Goal: Task Accomplishment & Management: Use online tool/utility

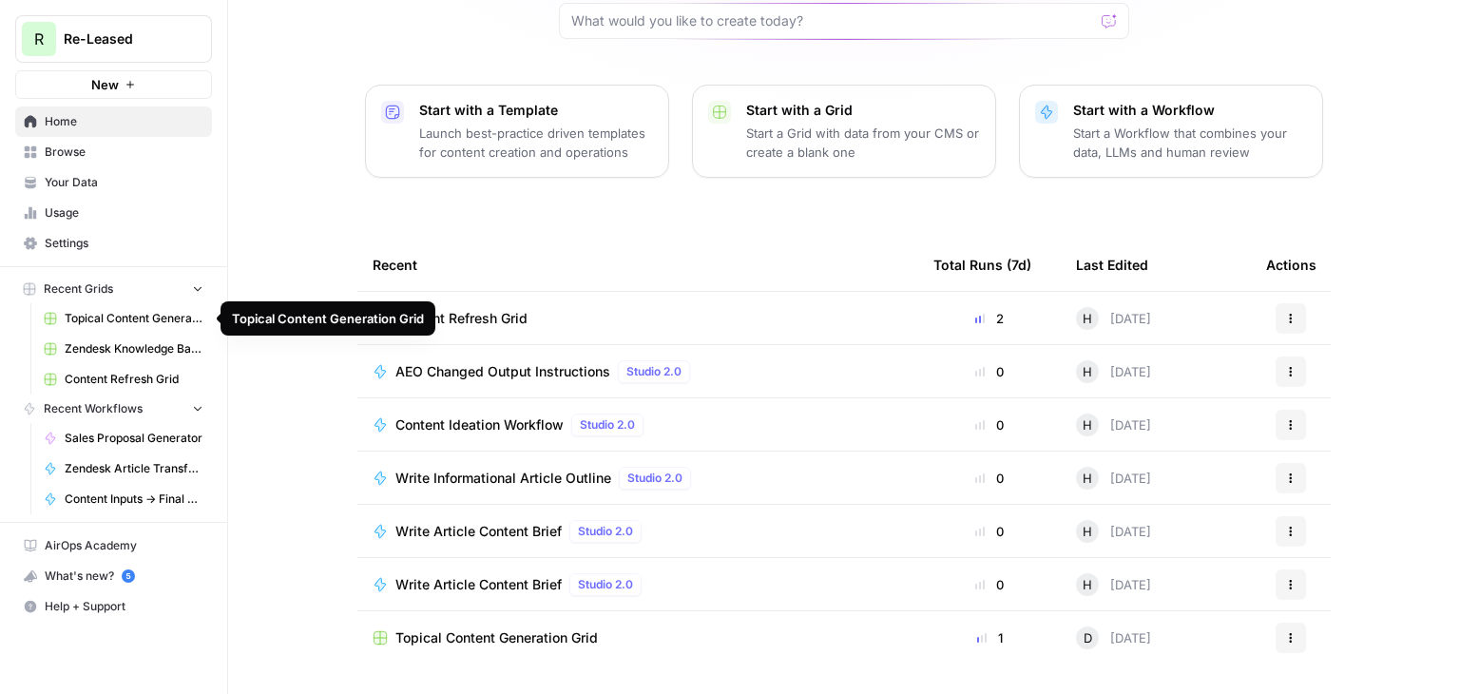
click at [173, 314] on span "Topical Content Generation Grid" at bounding box center [134, 318] width 139 height 17
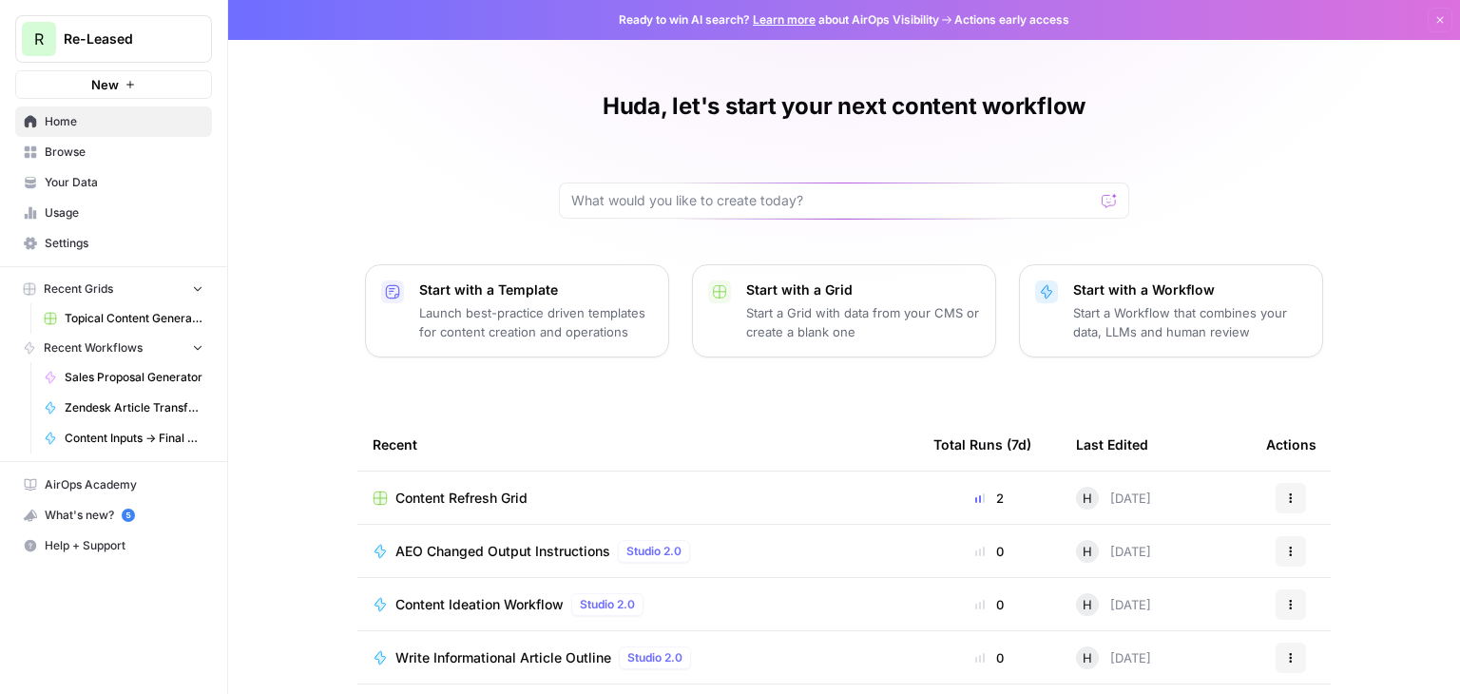
click at [130, 321] on span "Topical Content Generation Grid" at bounding box center [134, 318] width 139 height 17
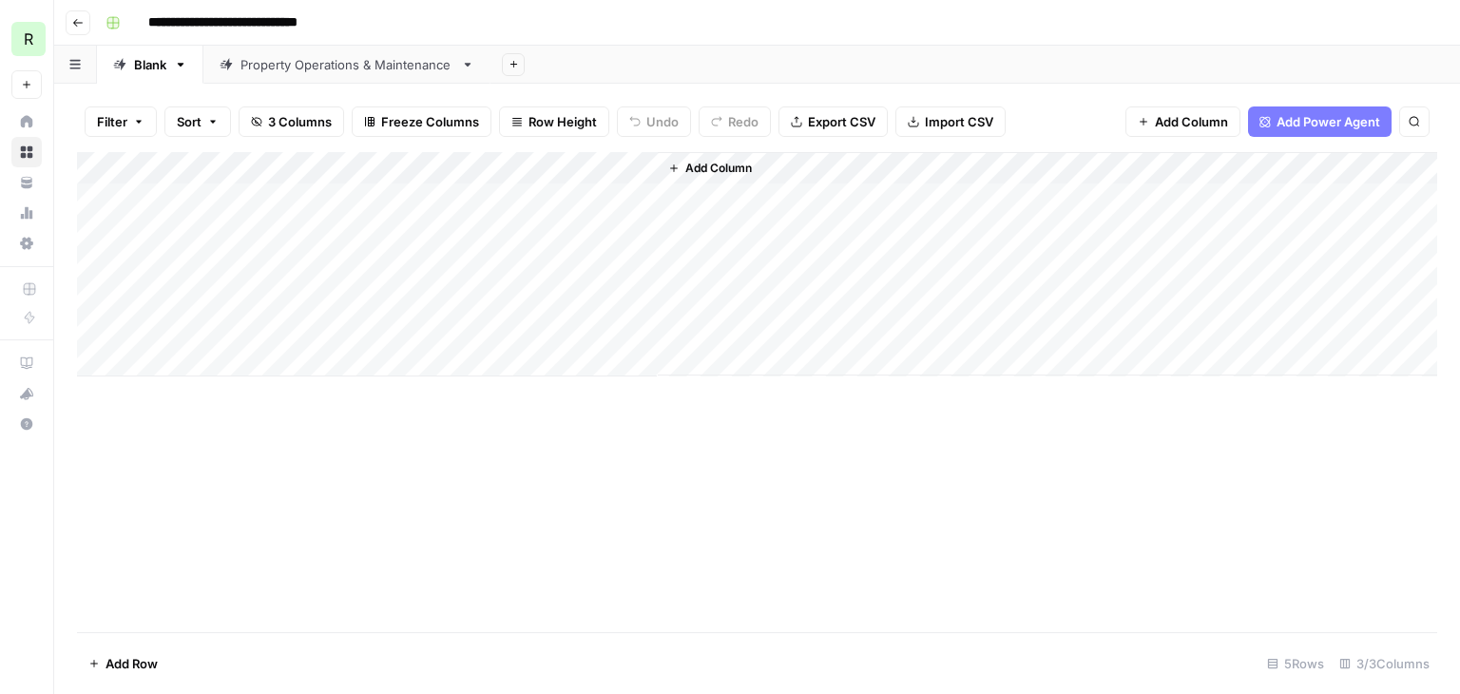
click at [333, 62] on div "Property Operations & Maintenance" at bounding box center [346, 64] width 213 height 19
click at [1176, 105] on div "Filter Sort 21 Columns Freeze Columns Row Height Undo Redo Export CSV Import CS…" at bounding box center [757, 121] width 1360 height 61
click at [1176, 113] on span "Add Column" at bounding box center [1191, 121] width 73 height 19
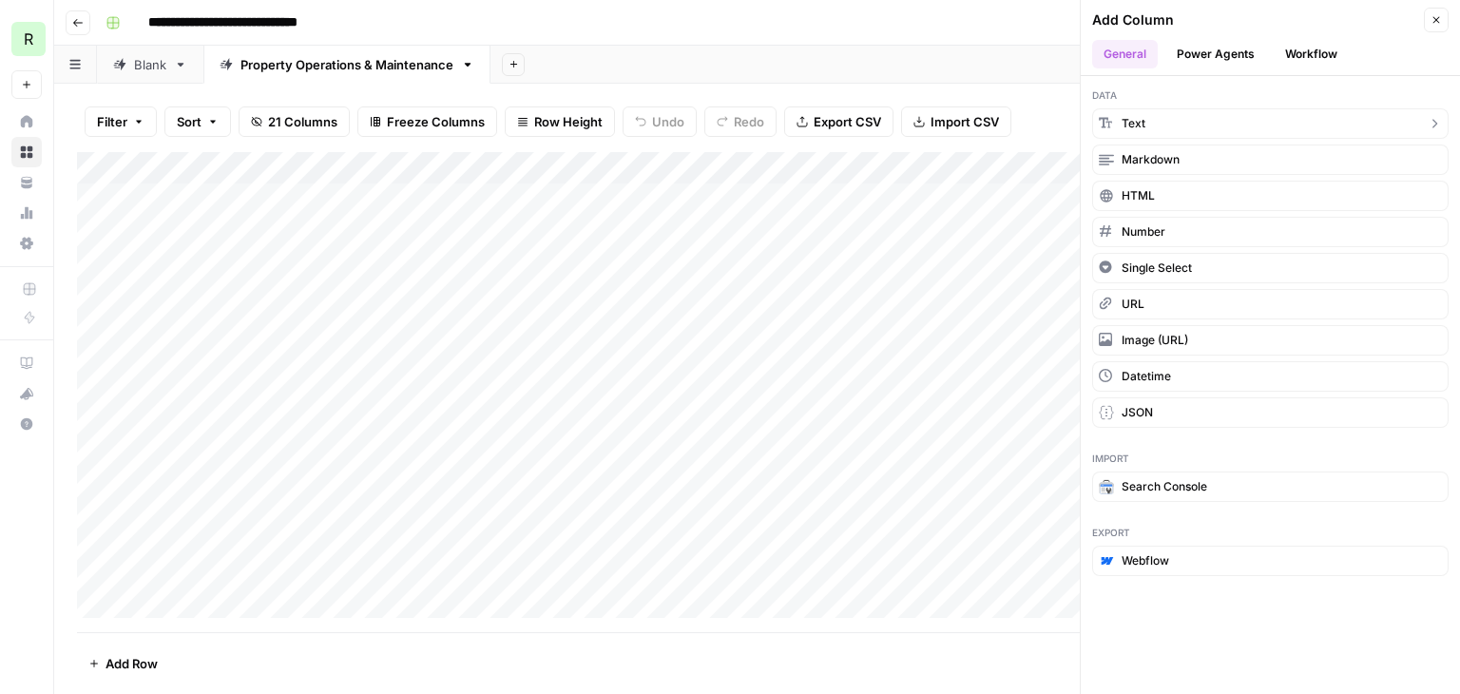
click at [1140, 131] on button "Text" at bounding box center [1270, 123] width 356 height 30
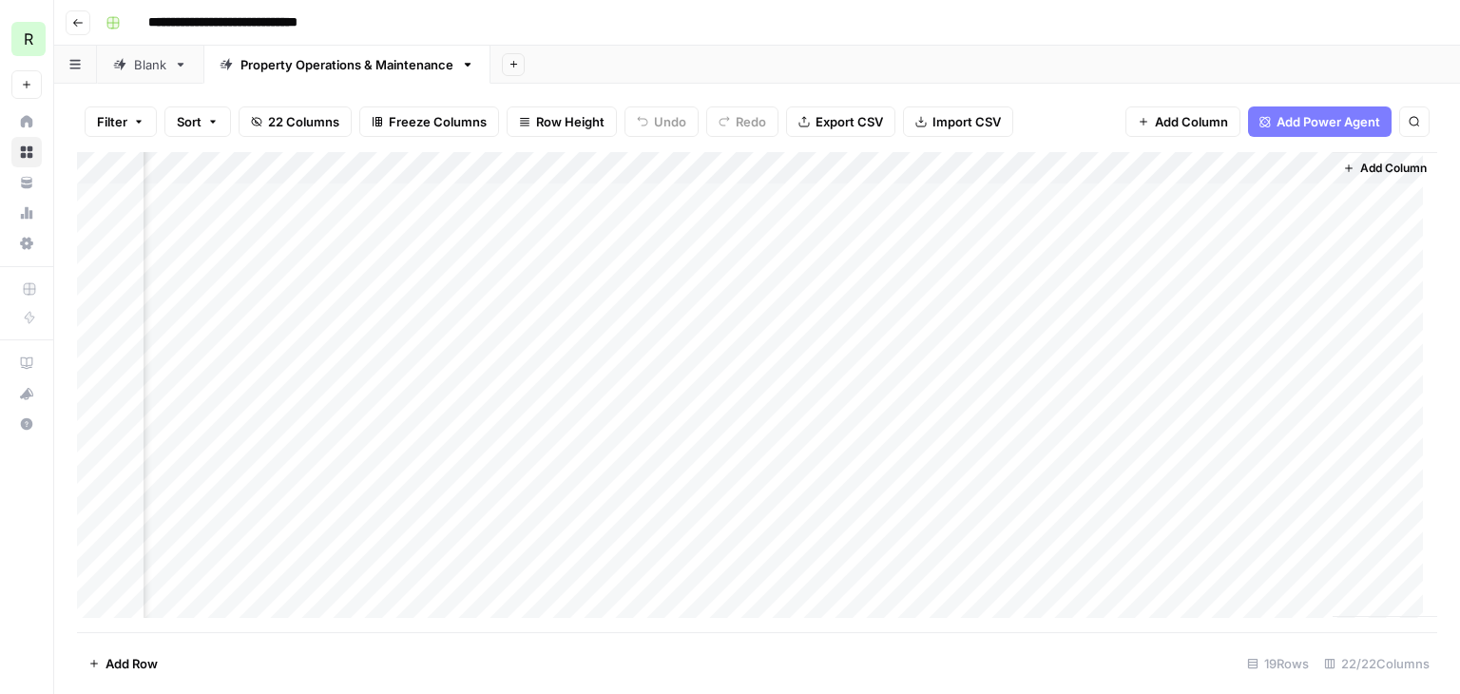
scroll to position [0, 3083]
drag, startPoint x: 1249, startPoint y: 167, endPoint x: 1175, endPoint y: 169, distance: 74.2
click at [1175, 169] on div "Add Column" at bounding box center [757, 392] width 1360 height 480
click at [1297, 171] on div at bounding box center [1180, 171] width 275 height 38
click at [1312, 167] on div at bounding box center [1180, 171] width 275 height 38
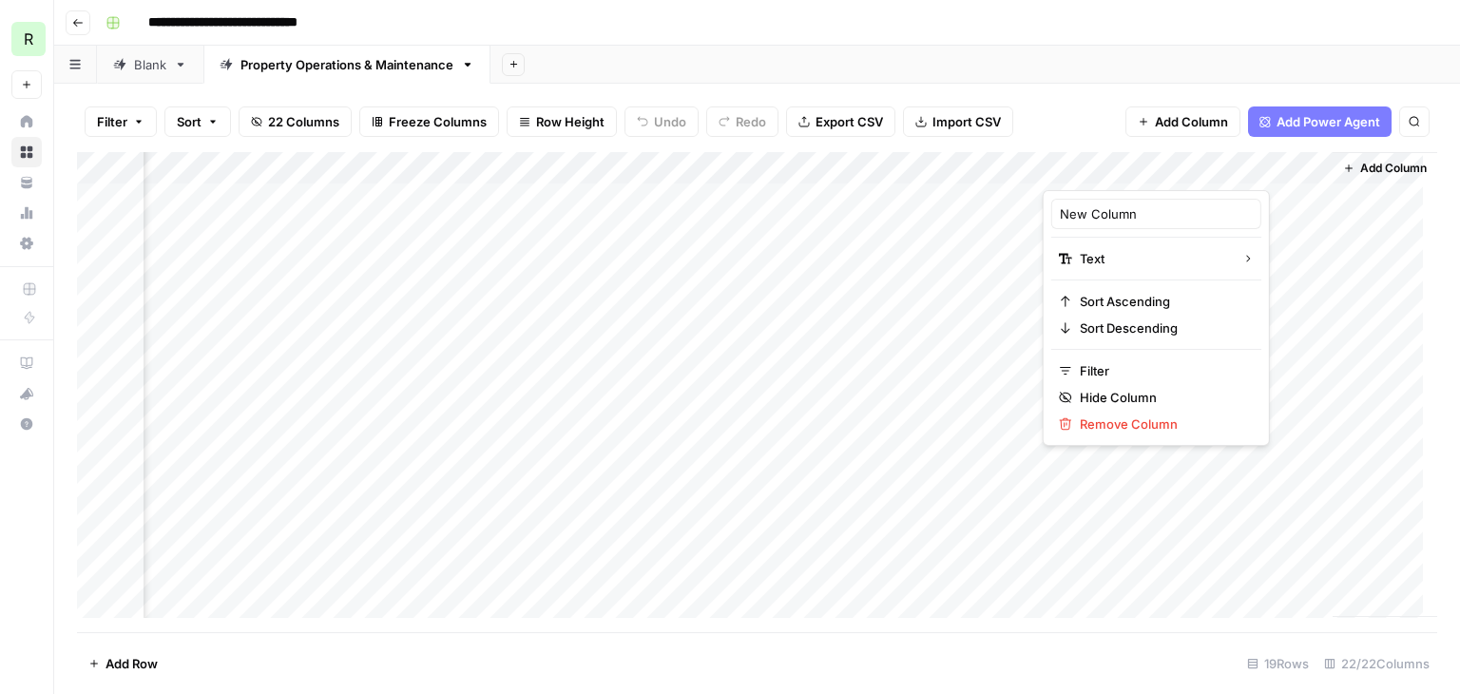
click at [1086, 108] on div "Filter Sort 22 Columns Freeze Columns Row Height Undo Redo Export CSV Import CS…" at bounding box center [757, 121] width 1360 height 61
click at [1305, 164] on div "Add Column" at bounding box center [757, 392] width 1360 height 480
click at [1139, 416] on span "Remove Column" at bounding box center [1163, 423] width 166 height 19
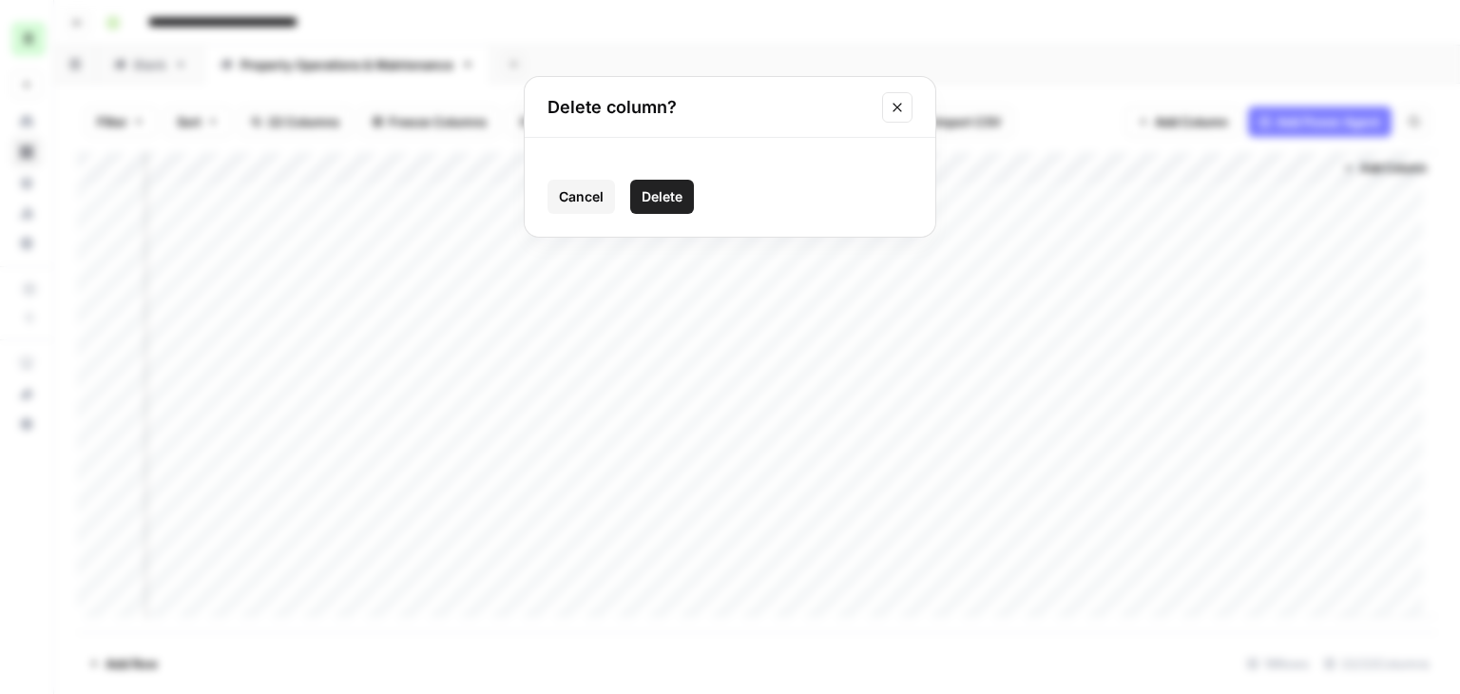
click at [900, 104] on icon "Close modal" at bounding box center [897, 107] width 9 height 9
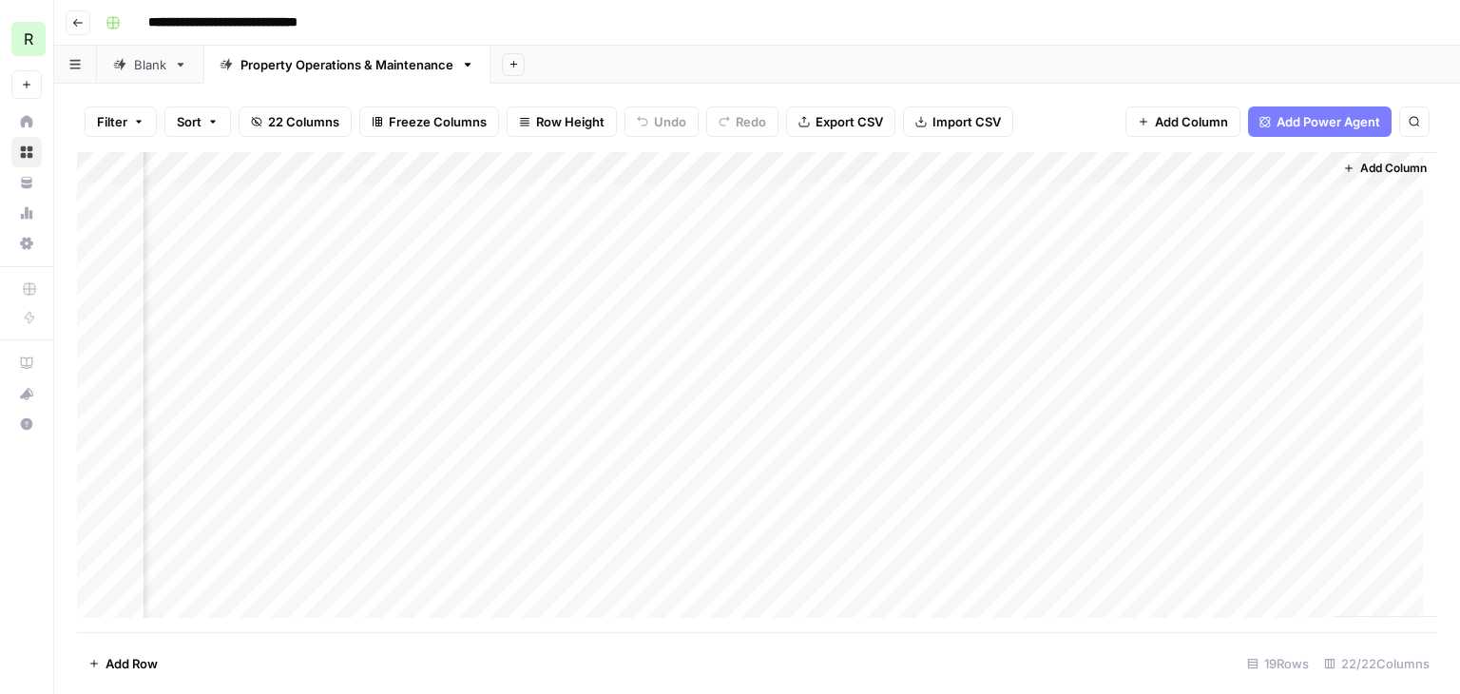
drag, startPoint x: 1103, startPoint y: 160, endPoint x: 1125, endPoint y: 156, distance: 23.1
click at [1125, 156] on div "Add Column" at bounding box center [757, 392] width 1360 height 480
click at [1288, 161] on div at bounding box center [1180, 171] width 275 height 38
click at [1095, 91] on div "Filter Sort 22 Columns Freeze Columns Row Height Undo Redo Export CSV Import CS…" at bounding box center [757, 121] width 1360 height 61
drag, startPoint x: 1314, startPoint y: 168, endPoint x: 1146, endPoint y: 177, distance: 167.5
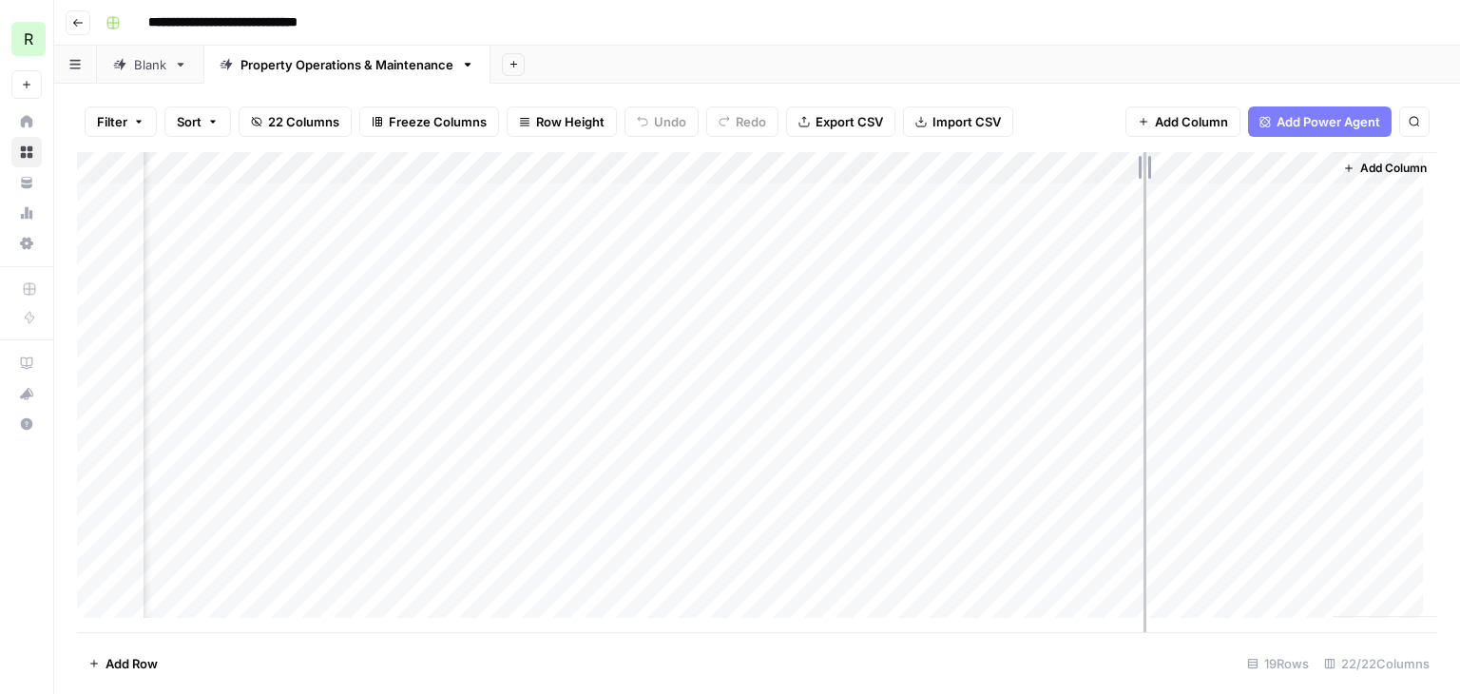
click at [1146, 177] on div "Add Column" at bounding box center [757, 392] width 1360 height 480
drag, startPoint x: 1214, startPoint y: 164, endPoint x: 1171, endPoint y: 165, distance: 42.8
click at [1171, 165] on div "Add Column" at bounding box center [757, 392] width 1360 height 480
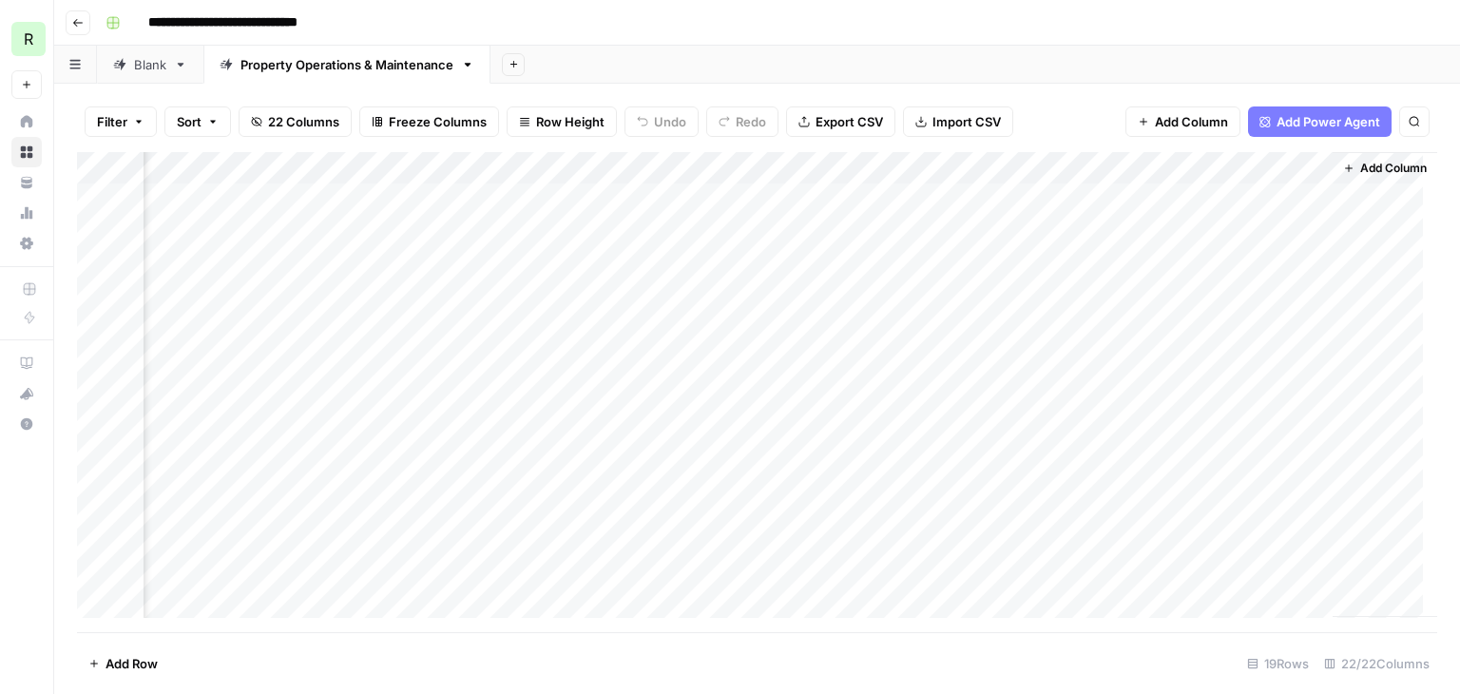
drag, startPoint x: 1315, startPoint y: 165, endPoint x: 1340, endPoint y: 165, distance: 24.7
click at [1340, 165] on div "Add Column" at bounding box center [1385, 384] width 106 height 465
click at [1258, 171] on div "Add Column" at bounding box center [757, 392] width 1360 height 480
click at [1258, 171] on div at bounding box center [1265, 171] width 105 height 38
click at [1261, 202] on div "New Column" at bounding box center [1325, 214] width 210 height 30
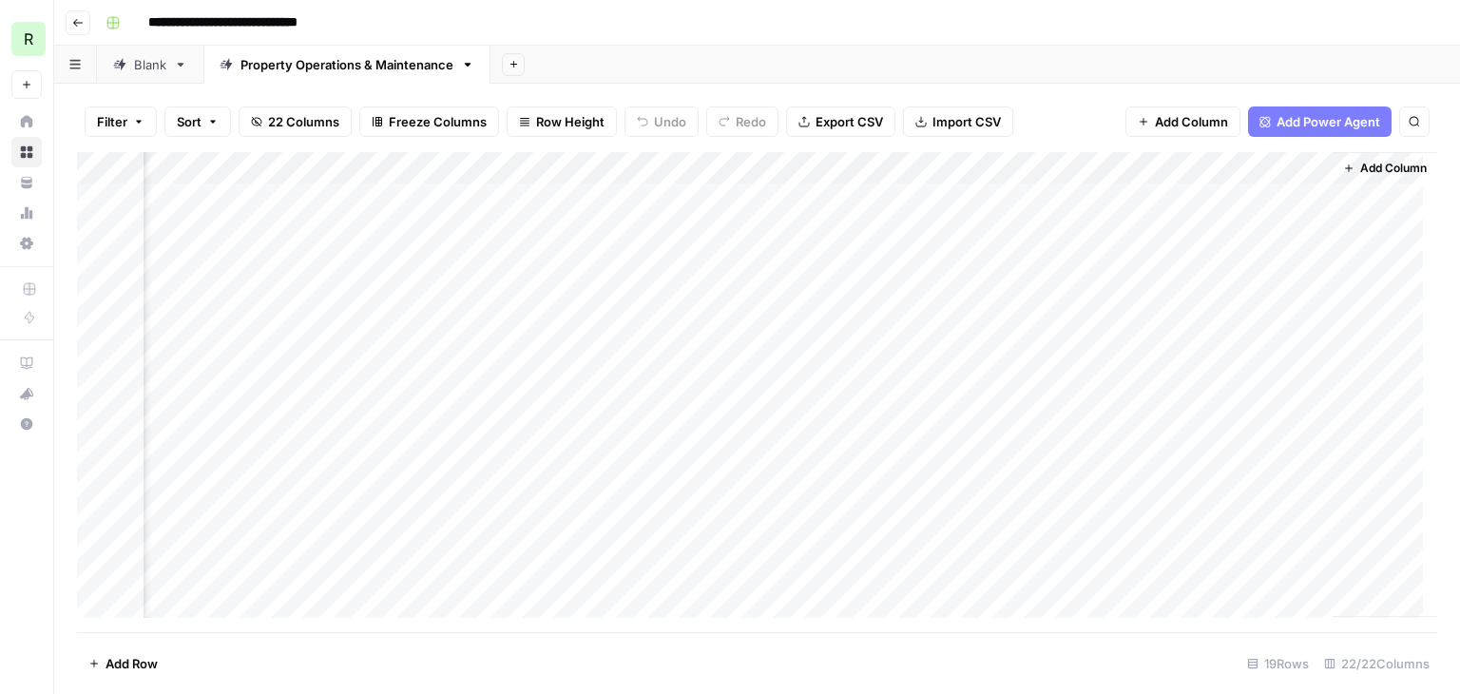
click at [1243, 171] on div "Add Column" at bounding box center [757, 392] width 1360 height 480
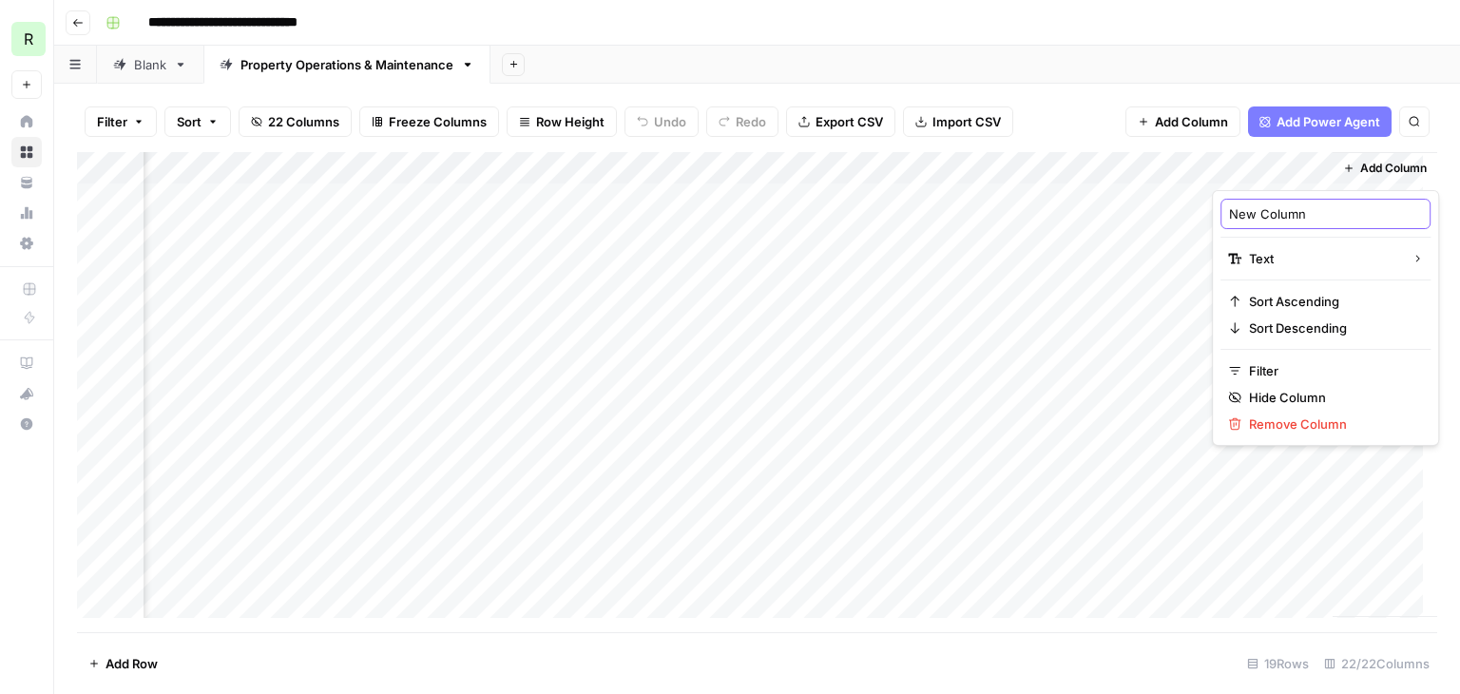
click at [1261, 204] on input "New Column" at bounding box center [1325, 213] width 193 height 19
type input "Actioned By"
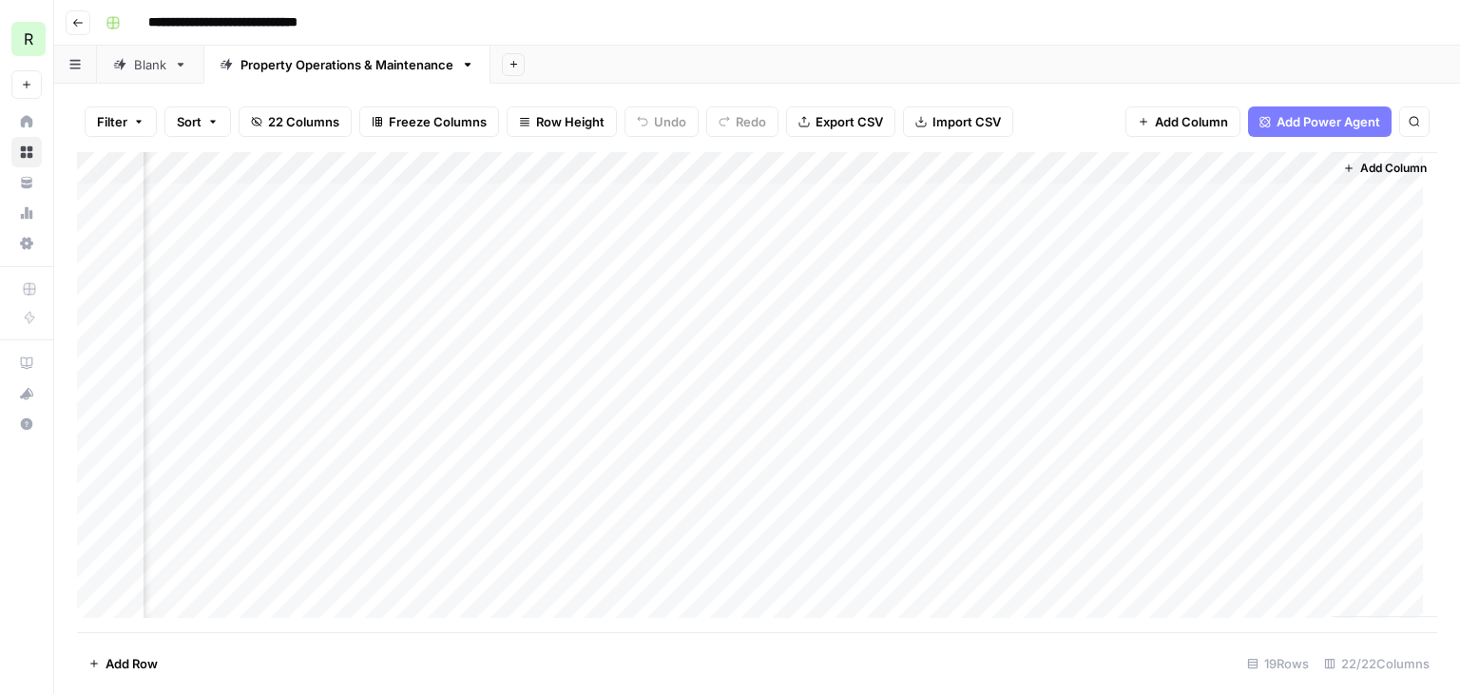
click at [1246, 200] on div "Add Column" at bounding box center [757, 392] width 1360 height 480
click at [1247, 290] on div "Add Column" at bounding box center [757, 392] width 1360 height 480
click at [1257, 169] on div "Add Column" at bounding box center [757, 392] width 1360 height 480
click at [1189, 263] on div "Add Column" at bounding box center [757, 392] width 1360 height 480
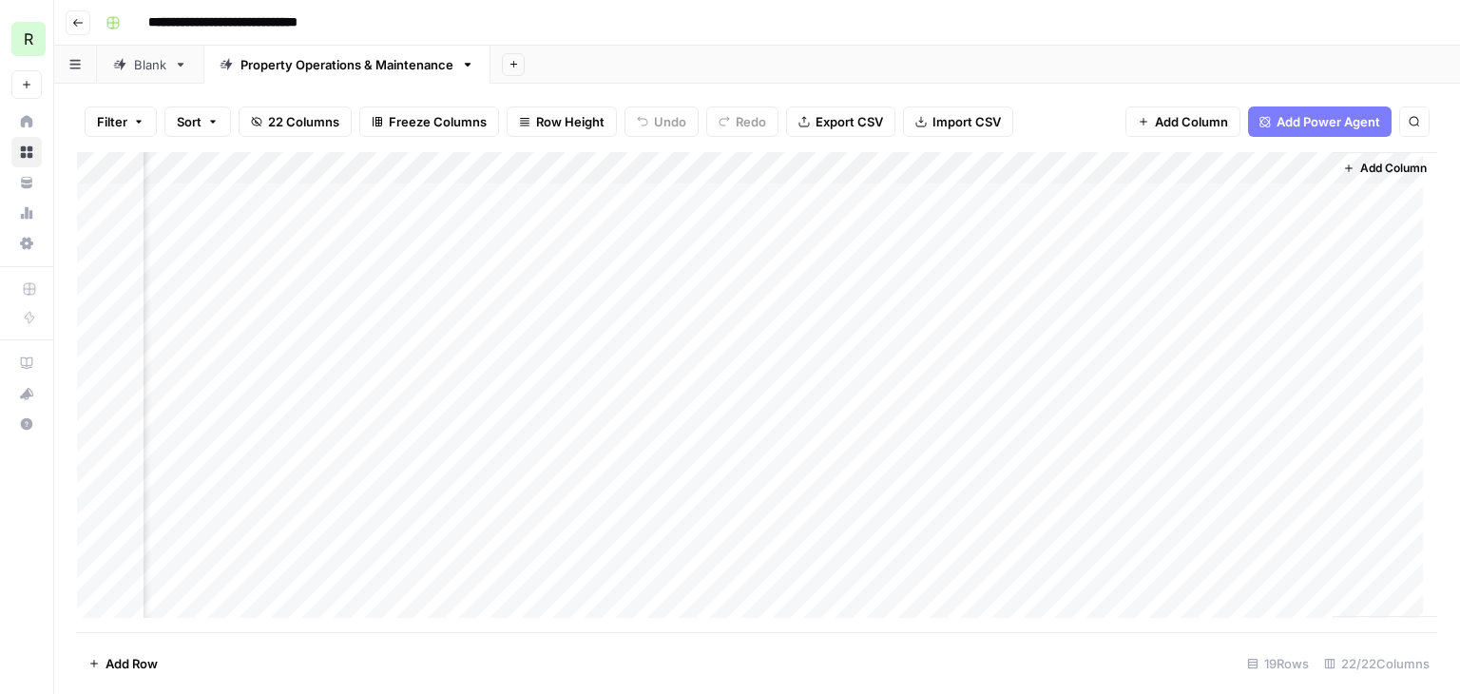
click at [1270, 170] on div "Add Column" at bounding box center [757, 392] width 1360 height 480
click at [1270, 170] on div at bounding box center [1265, 171] width 105 height 38
click at [1164, 137] on div "Filter Sort 22 Columns Freeze Columns Row Height Undo Redo Export CSV Import CS…" at bounding box center [757, 121] width 1360 height 61
click at [1241, 204] on div "Add Column" at bounding box center [757, 392] width 1360 height 480
click at [1257, 194] on div "Add Column" at bounding box center [757, 392] width 1360 height 480
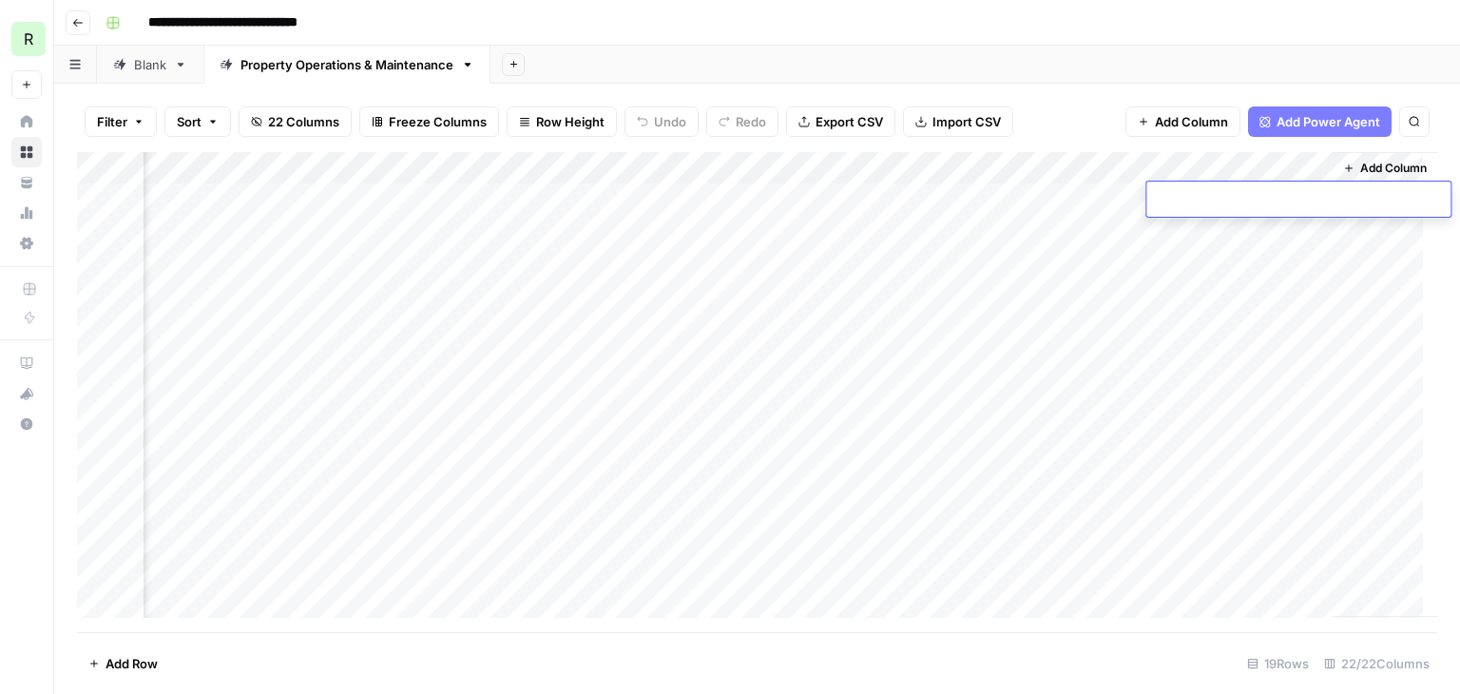
click at [1257, 194] on textarea at bounding box center [1298, 200] width 304 height 27
click at [1265, 171] on div "Add Column" at bounding box center [757, 392] width 1360 height 480
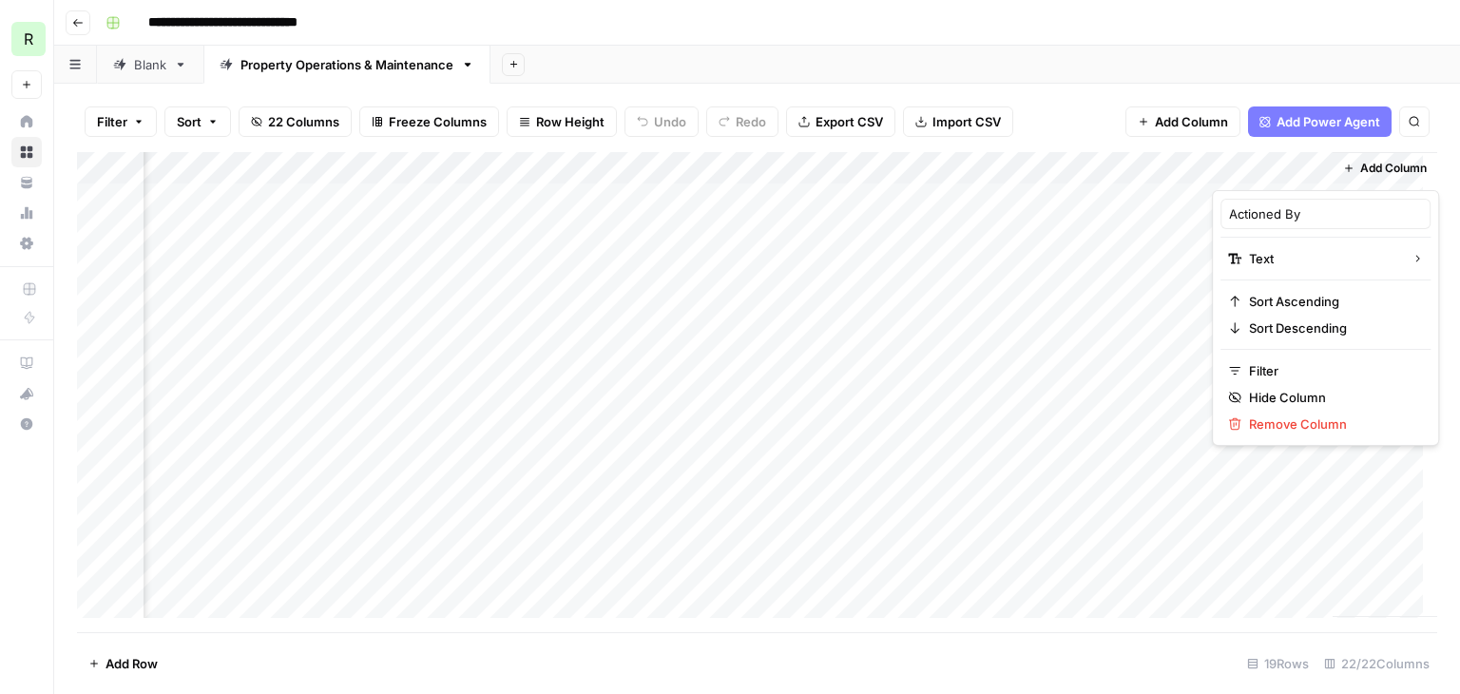
click at [1265, 171] on div at bounding box center [1265, 171] width 105 height 38
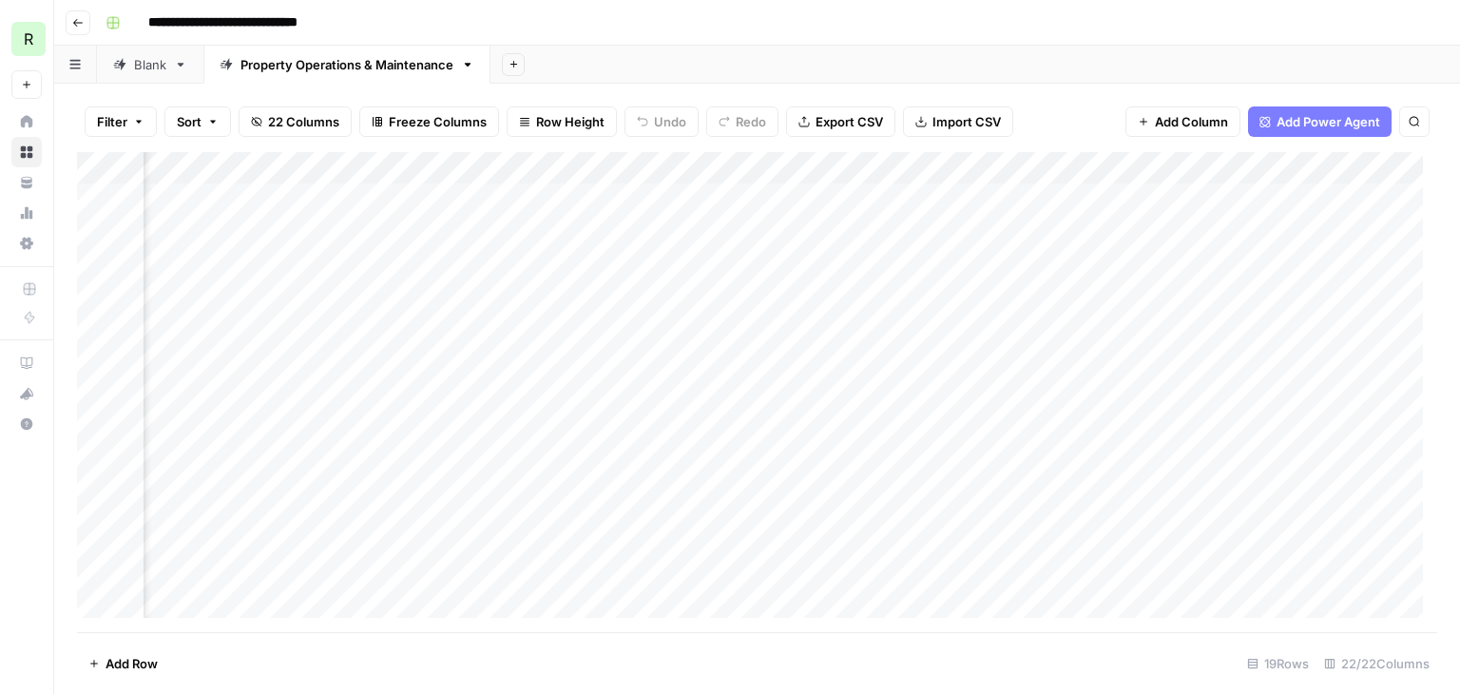
scroll to position [0, 0]
click at [672, 172] on div "Add Column" at bounding box center [757, 392] width 1360 height 480
click at [133, 120] on span "button" at bounding box center [138, 121] width 11 height 11
click at [798, 15] on div "**********" at bounding box center [769, 23] width 1343 height 30
click at [225, 125] on button "Sort" at bounding box center [197, 121] width 67 height 30
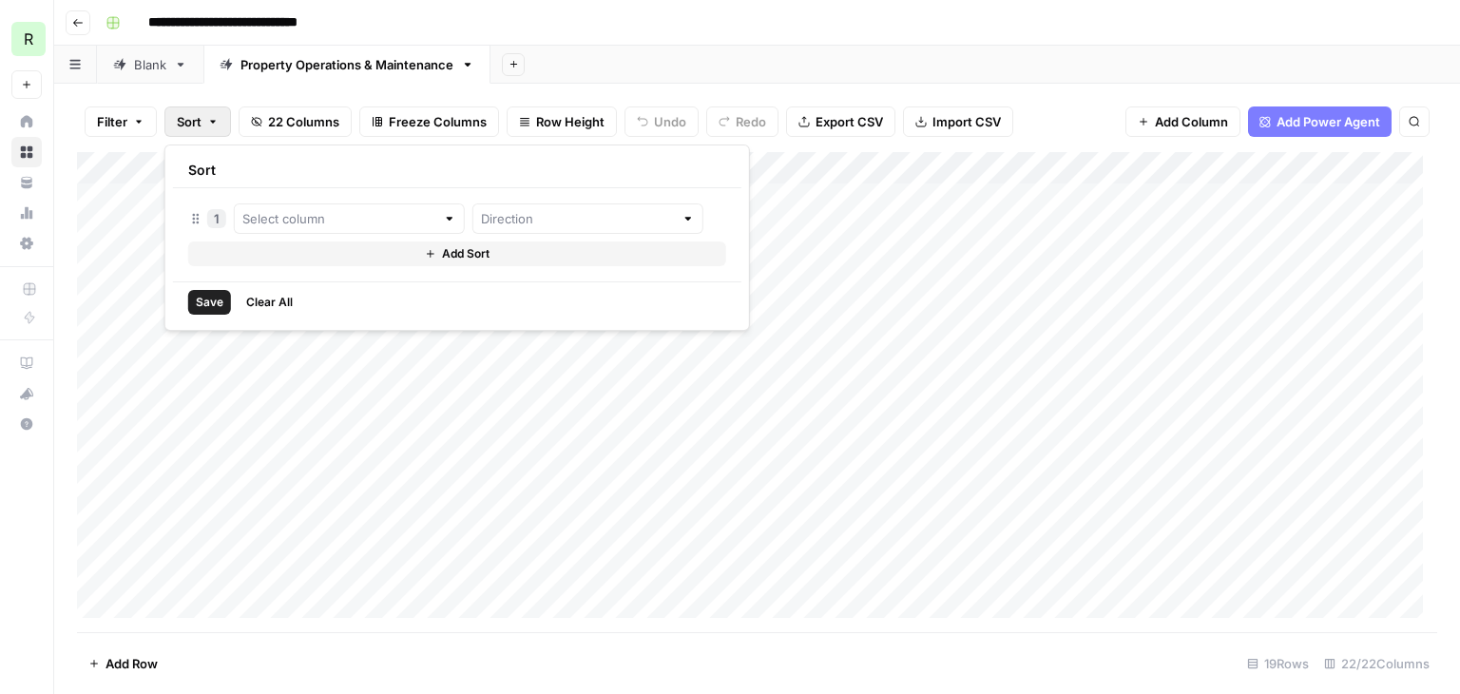
click at [804, 46] on div "Add Sheet" at bounding box center [974, 65] width 969 height 38
click at [703, 145] on div "Filter Sort 22 Columns Freeze Columns Row Height Undo Redo Export CSV Import CS…" at bounding box center [757, 121] width 1360 height 61
click at [405, 119] on span "Freeze Columns" at bounding box center [438, 121] width 98 height 19
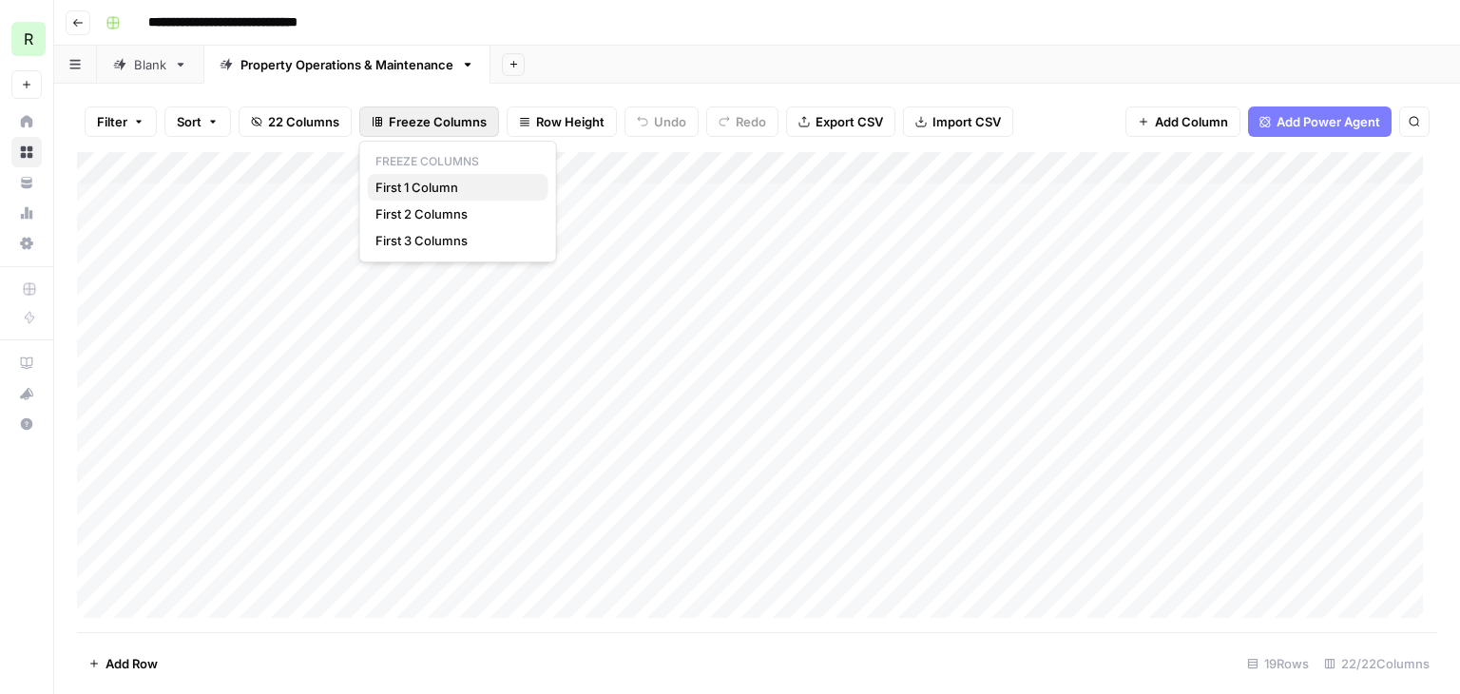
click at [438, 191] on span "First 1 Column" at bounding box center [454, 187] width 158 height 19
click at [787, 48] on div "Add Sheet" at bounding box center [974, 65] width 969 height 38
click at [818, 167] on div "Add Column" at bounding box center [757, 392] width 1360 height 480
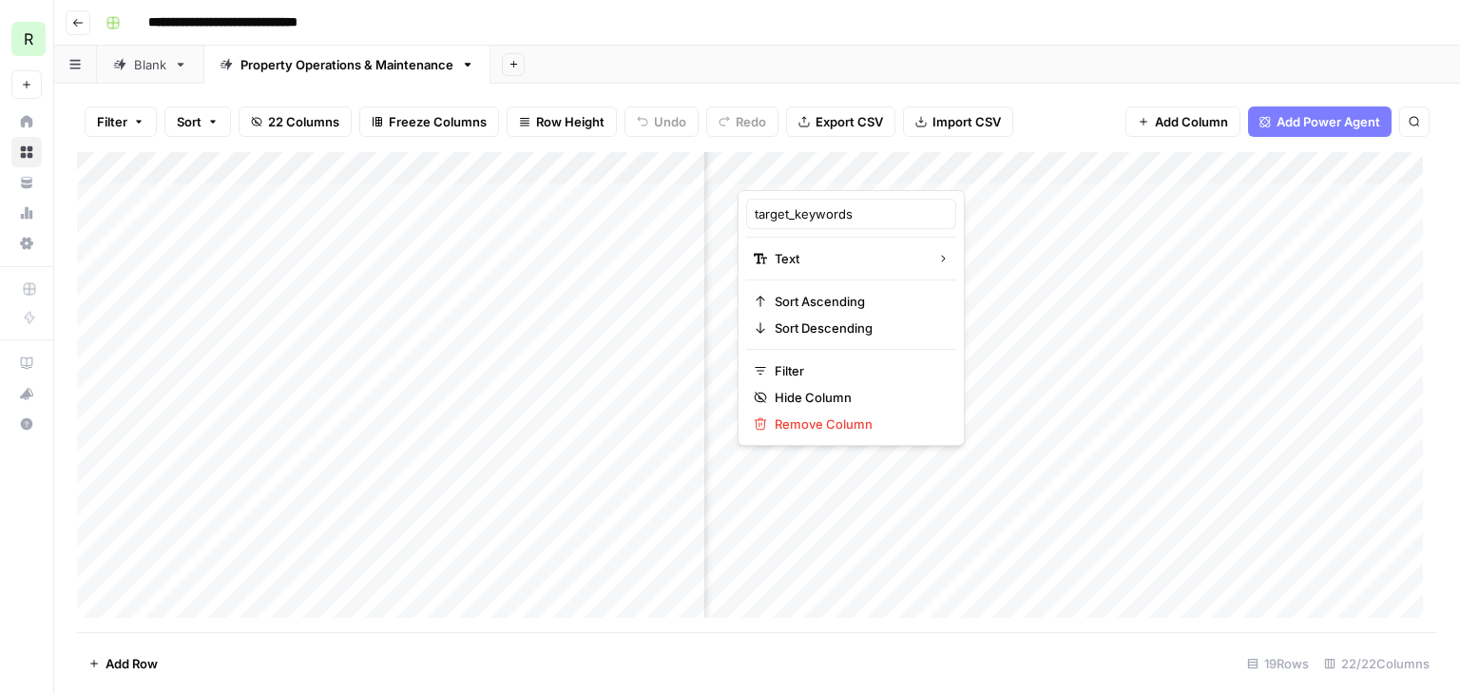
click at [1026, 221] on div "Add Column" at bounding box center [757, 392] width 1360 height 480
